Goal: Task Accomplishment & Management: Complete application form

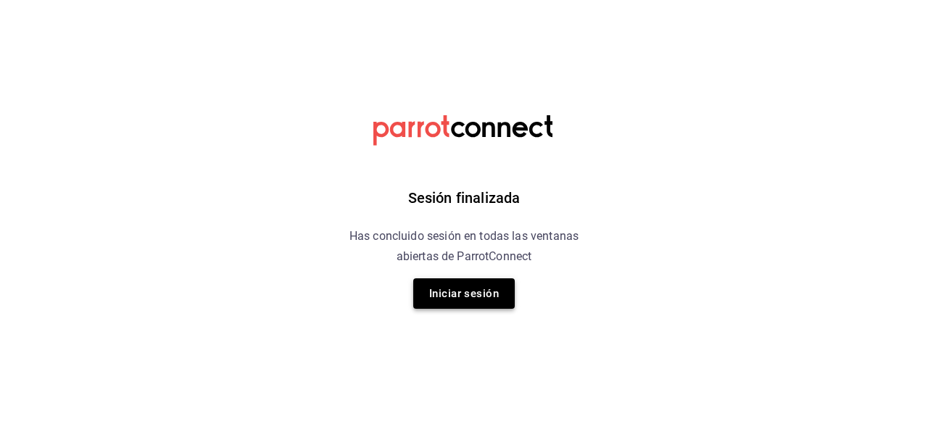
click at [430, 297] on button "Iniciar sesión" at bounding box center [464, 293] width 102 height 30
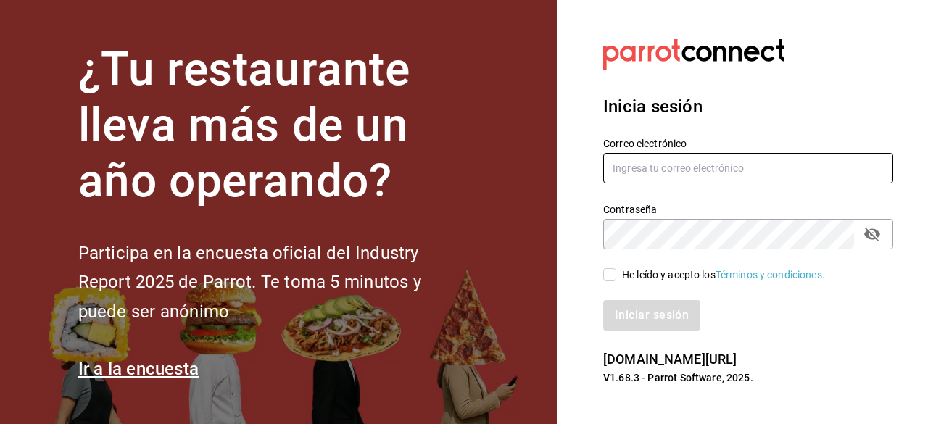
type input "[EMAIL_ADDRESS][DOMAIN_NAME]"
click at [611, 272] on input "He leído y acepto los Términos y condiciones." at bounding box center [609, 274] width 13 height 13
checkbox input "true"
